Goal: Find specific page/section: Find specific page/section

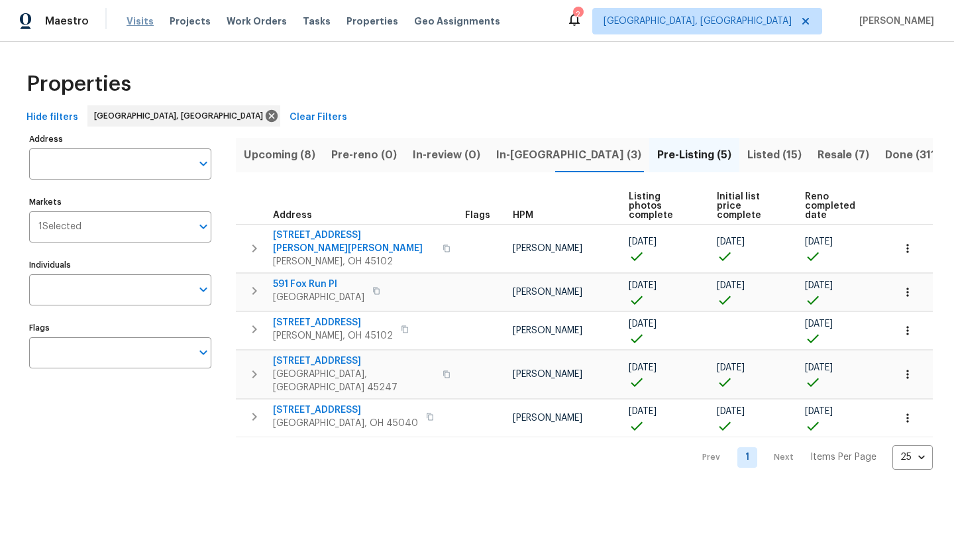
click at [134, 23] on span "Visits" at bounding box center [140, 21] width 27 height 13
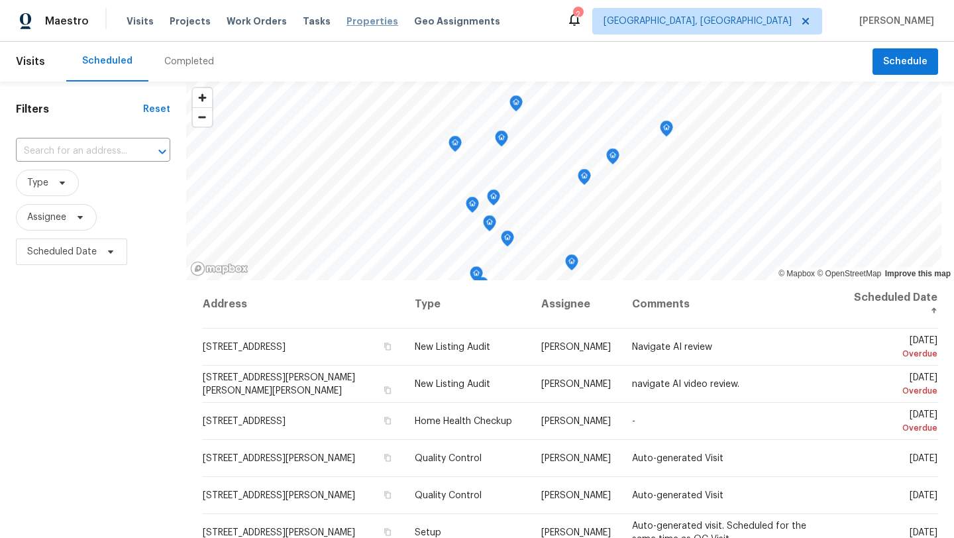
click at [346, 16] on span "Properties" at bounding box center [372, 21] width 52 height 13
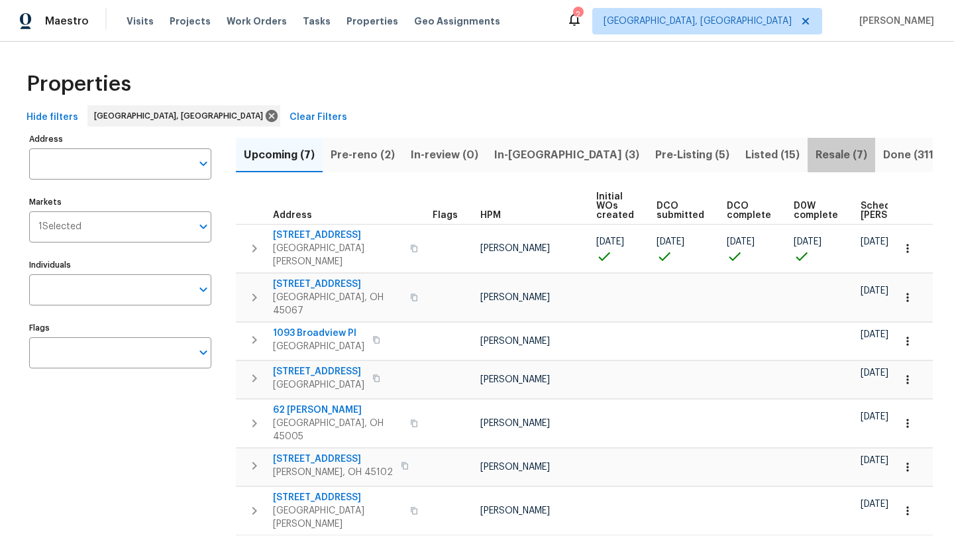
click at [815, 152] on span "Resale (7)" at bounding box center [841, 155] width 52 height 19
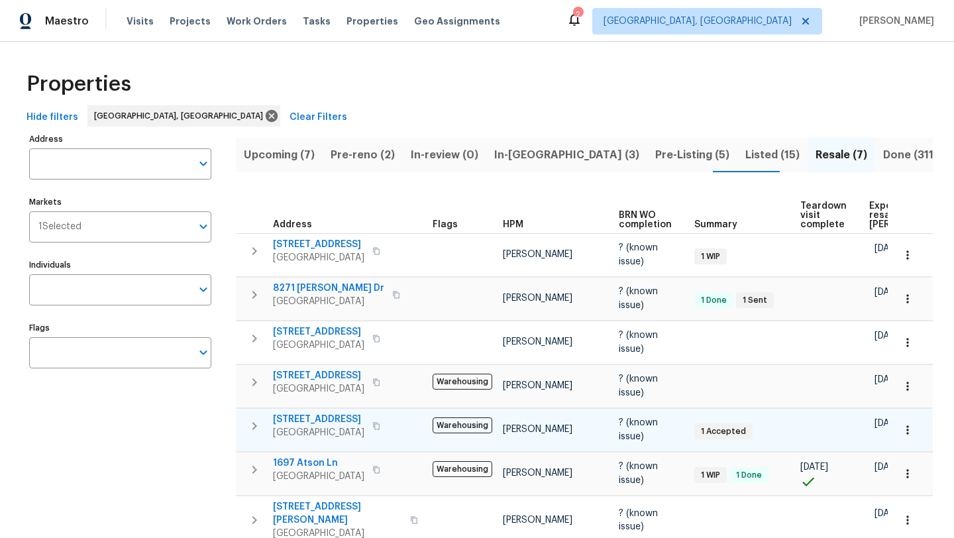
click at [319, 413] on span "9771 Wildbrook Ln" at bounding box center [318, 419] width 91 height 13
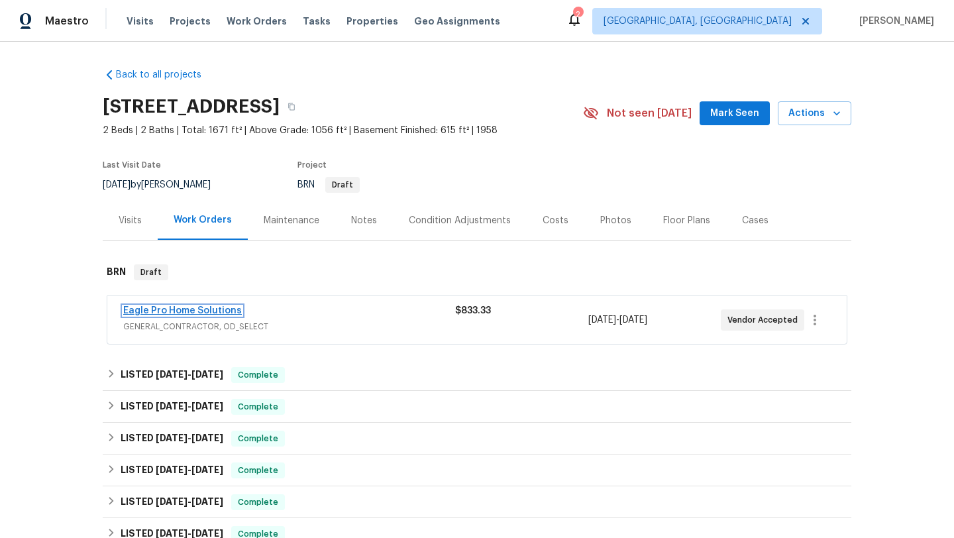
click at [214, 312] on link "Eagle Pro Home Solutions" at bounding box center [182, 310] width 119 height 9
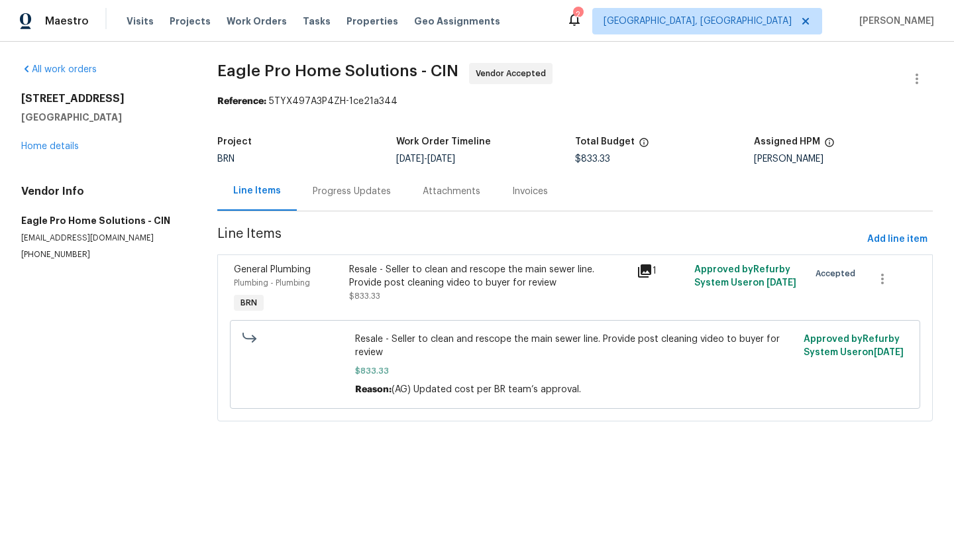
click at [359, 195] on div "Progress Updates" at bounding box center [352, 191] width 78 height 13
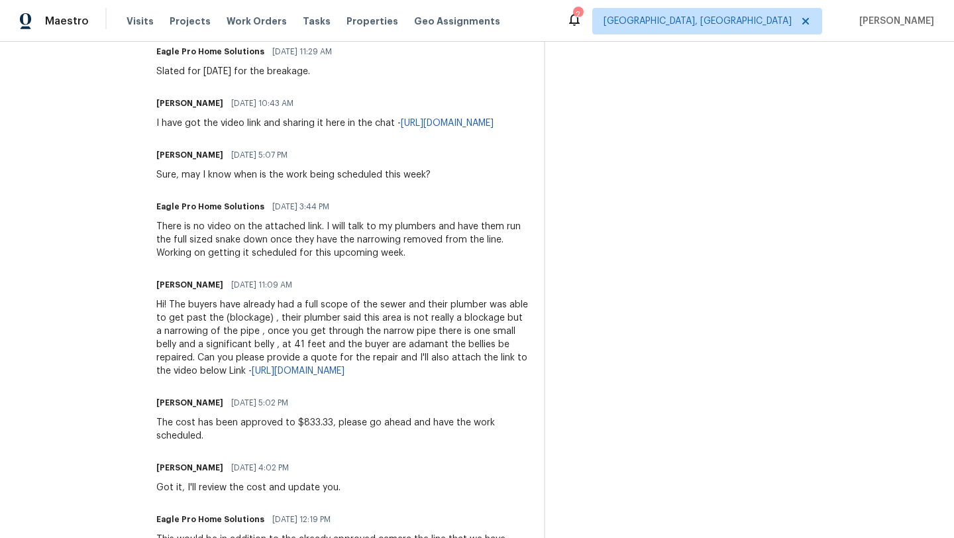
scroll to position [599, 0]
